Goal: Find specific page/section: Find specific page/section

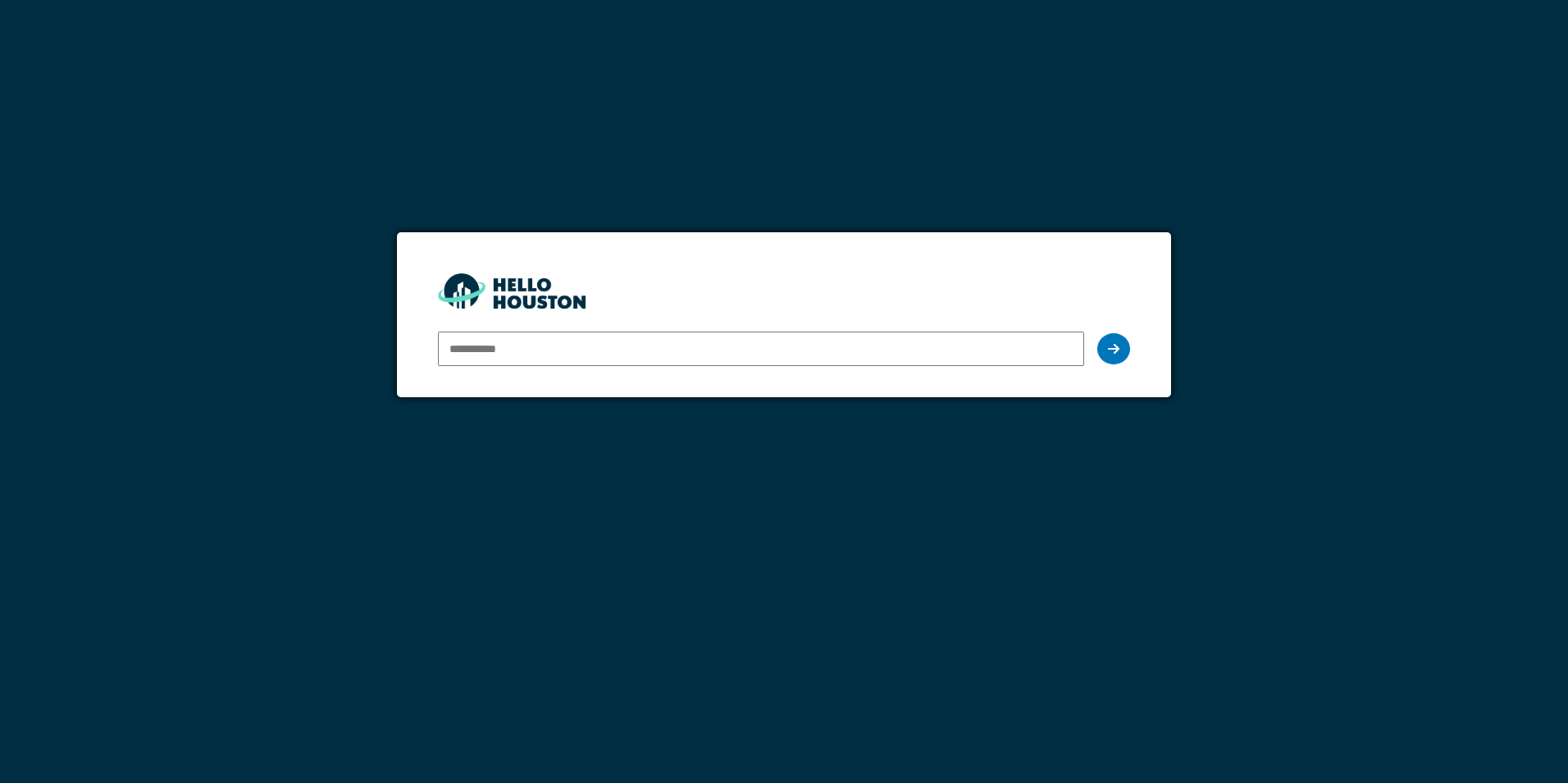
type input "**********"
click at [1116, 350] on icon at bounding box center [1113, 348] width 12 height 14
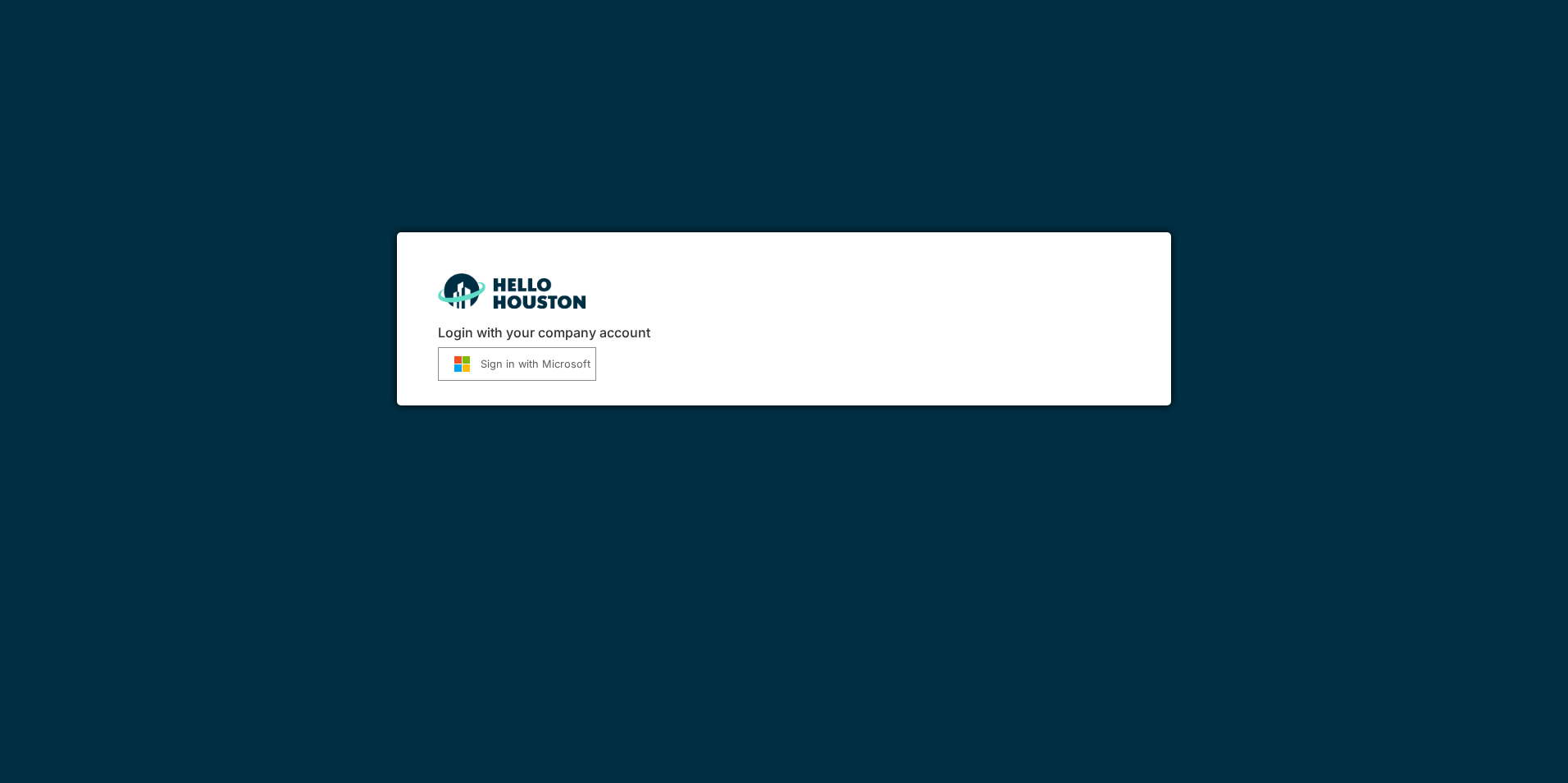
click at [537, 373] on button "Sign in with Microsoft" at bounding box center [517, 363] width 158 height 33
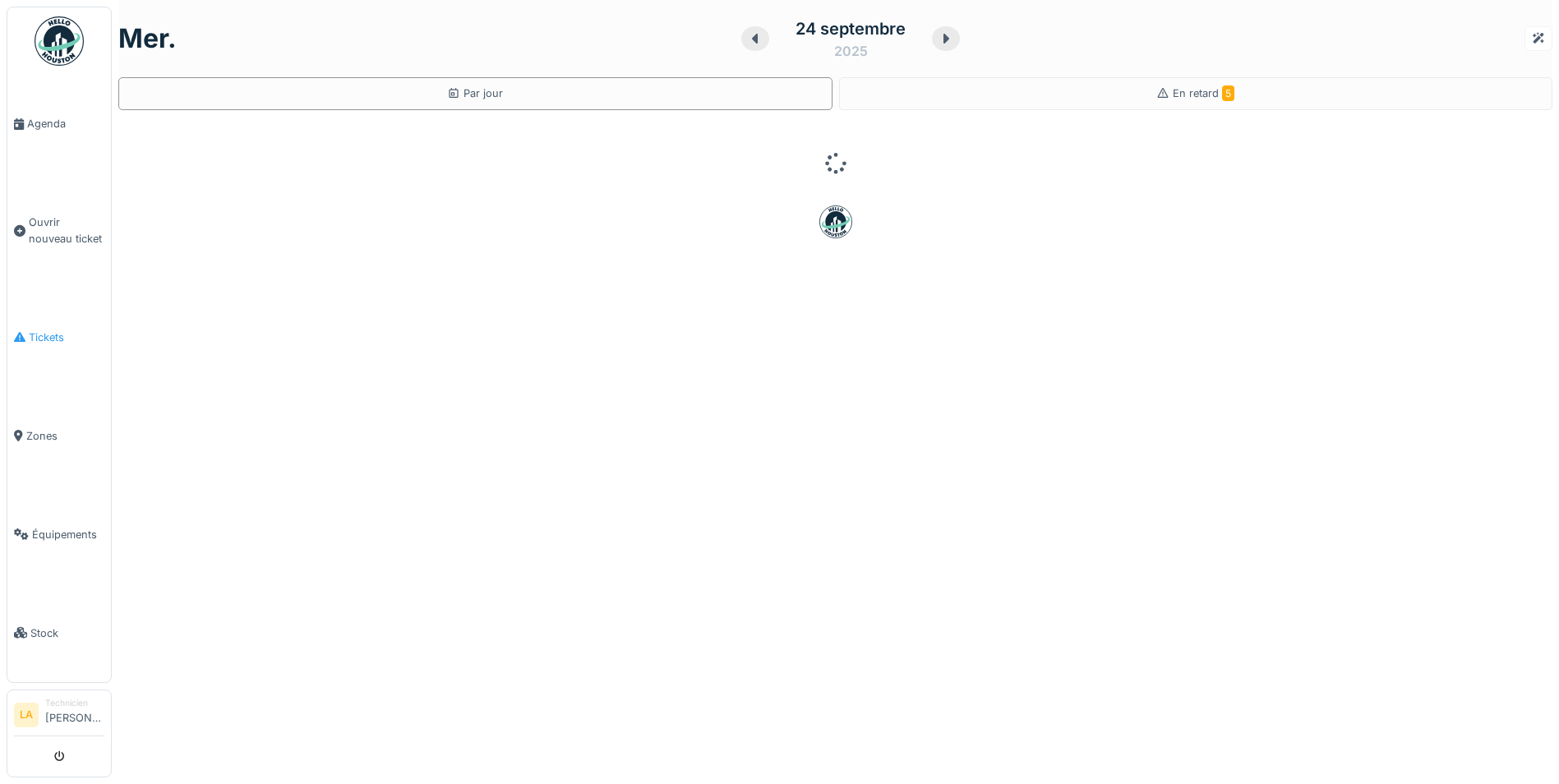
click at [51, 331] on span "Tickets" at bounding box center [66, 337] width 75 height 15
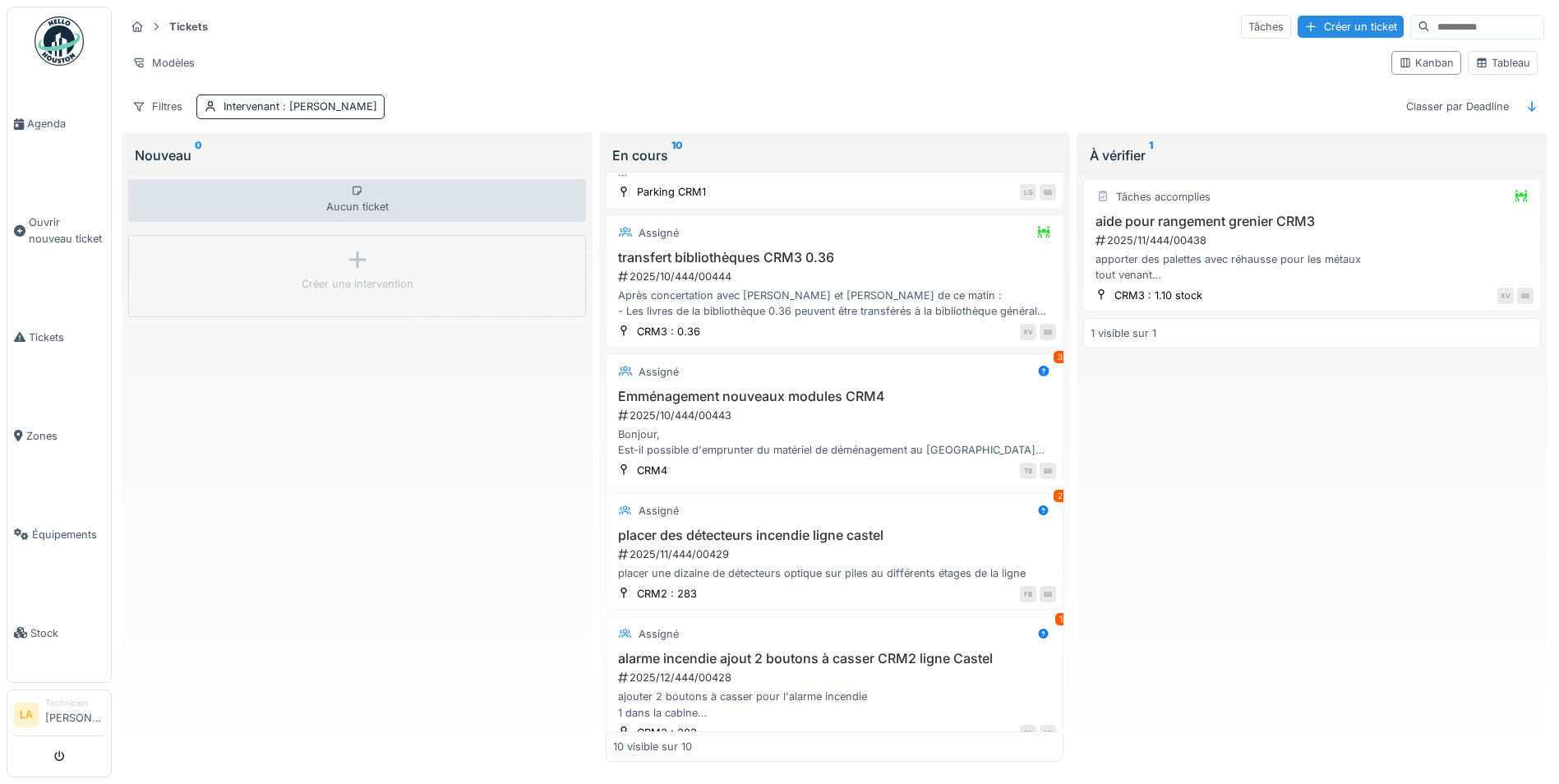
scroll to position [776, 0]
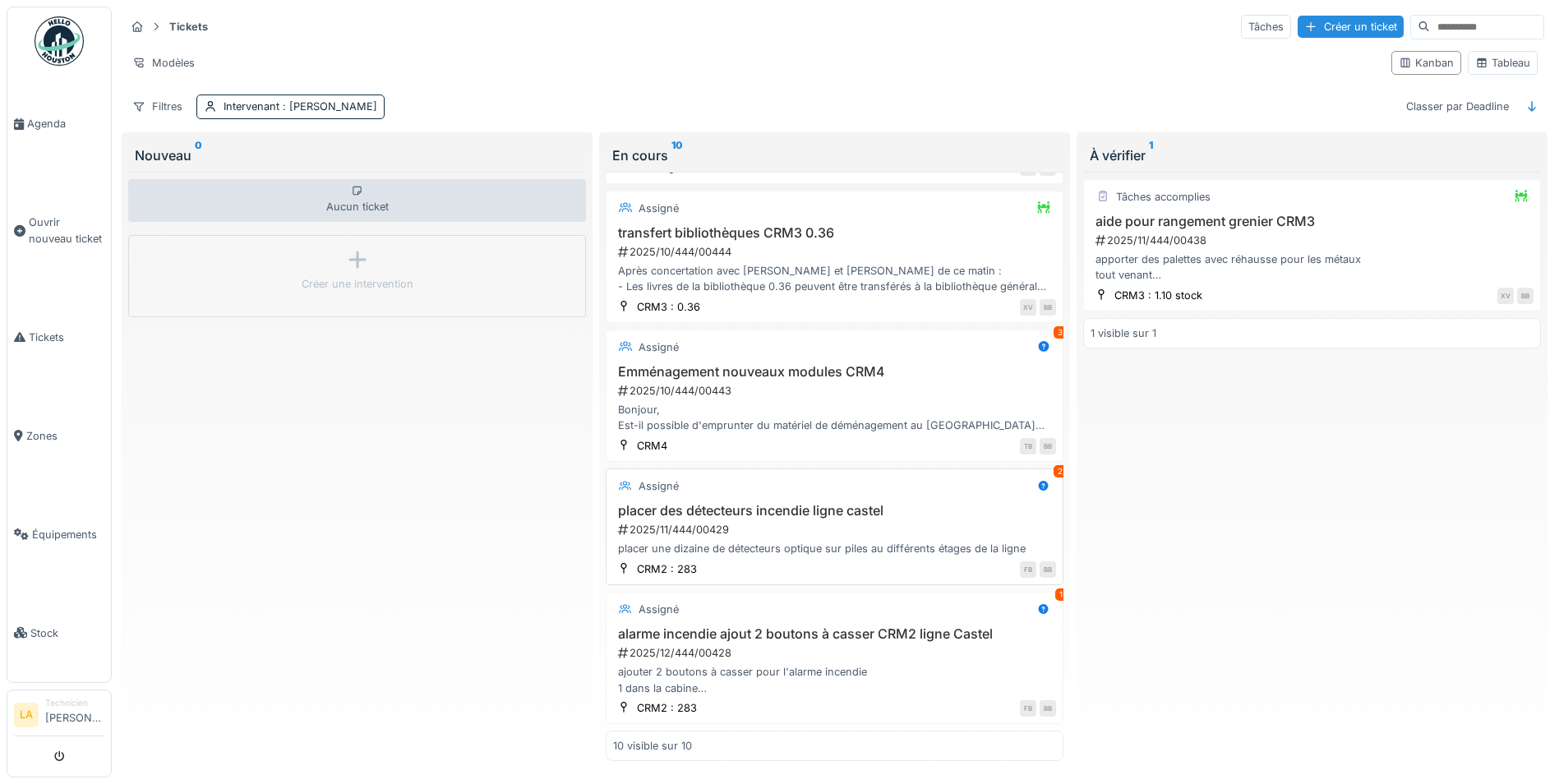
click at [806, 502] on h3 "placer des détecteurs incendie ligne castel" at bounding box center [834, 510] width 443 height 15
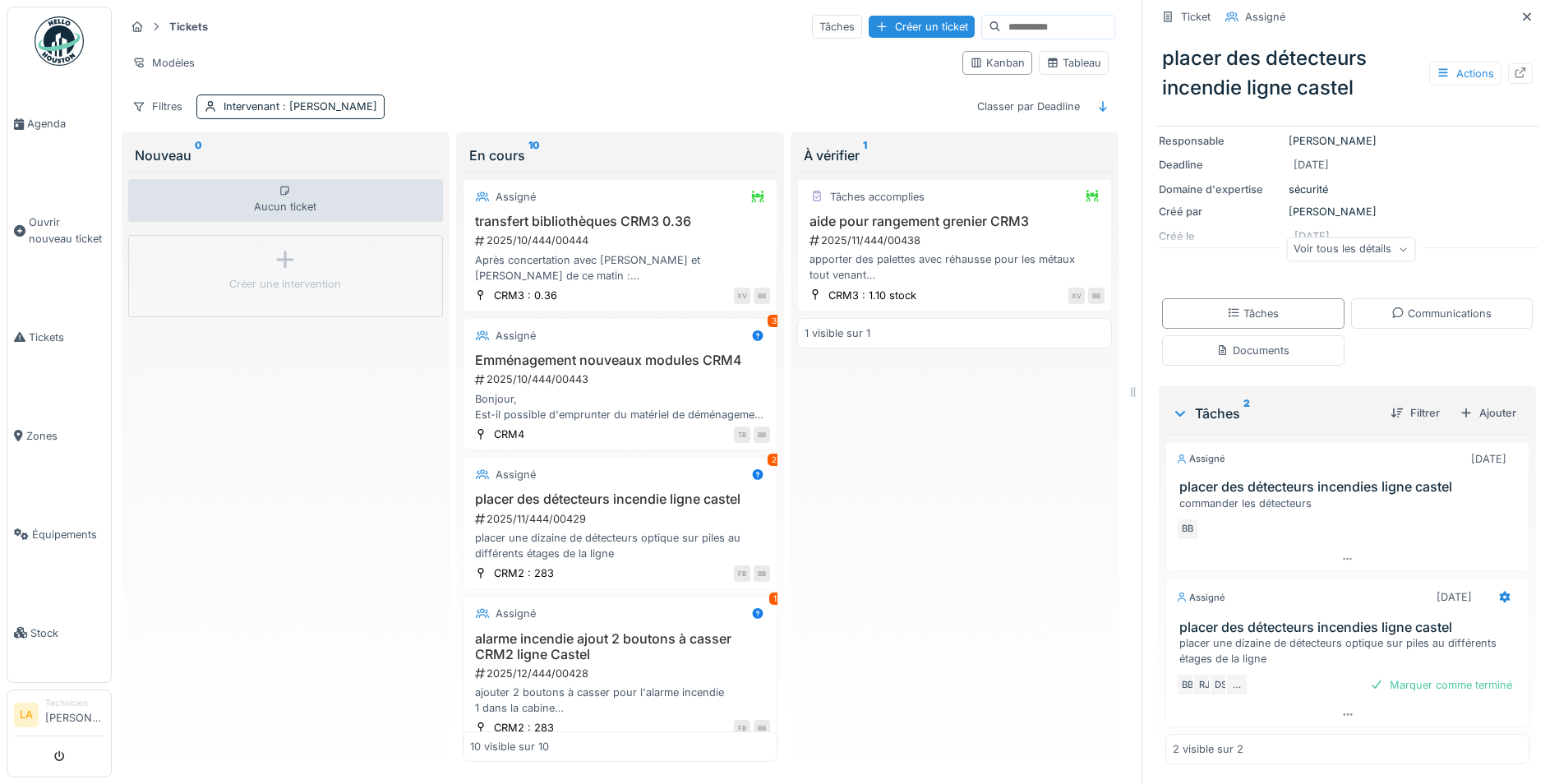
scroll to position [146, 0]
